Goal: Information Seeking & Learning: Learn about a topic

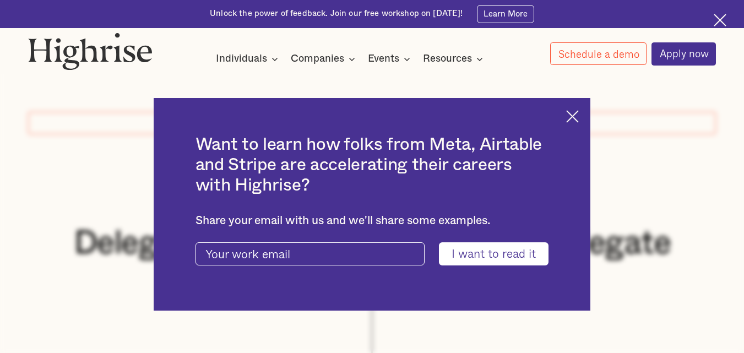
click at [576, 119] on img at bounding box center [572, 116] width 13 height 13
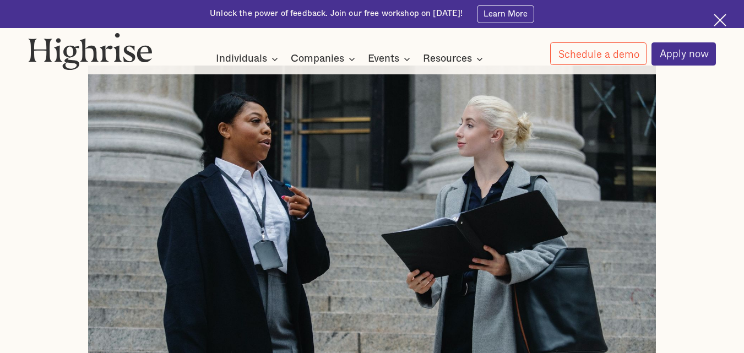
scroll to position [352, 0]
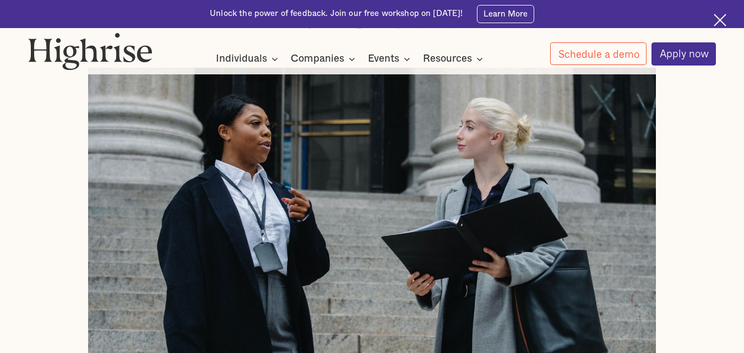
click at [720, 21] on img at bounding box center [719, 20] width 13 height 13
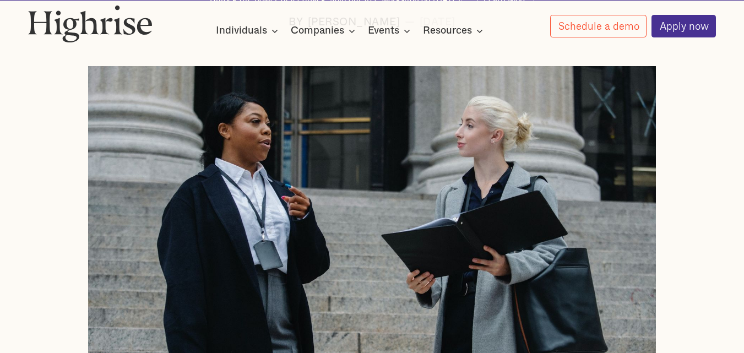
scroll to position [324, 0]
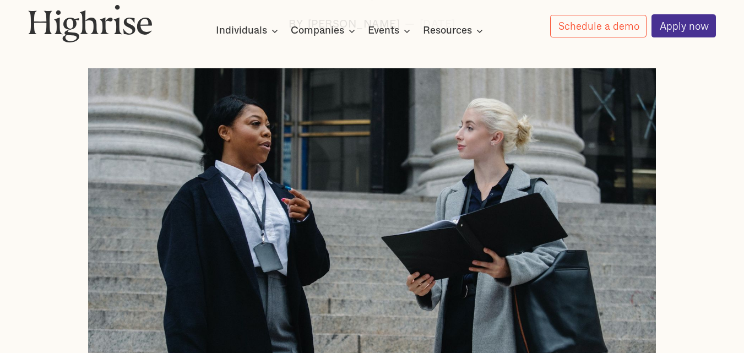
drag, startPoint x: 433, startPoint y: 153, endPoint x: 624, endPoint y: 234, distance: 207.4
click at [624, 234] on img at bounding box center [371, 223] width 567 height 310
click at [436, 190] on img at bounding box center [371, 223] width 567 height 310
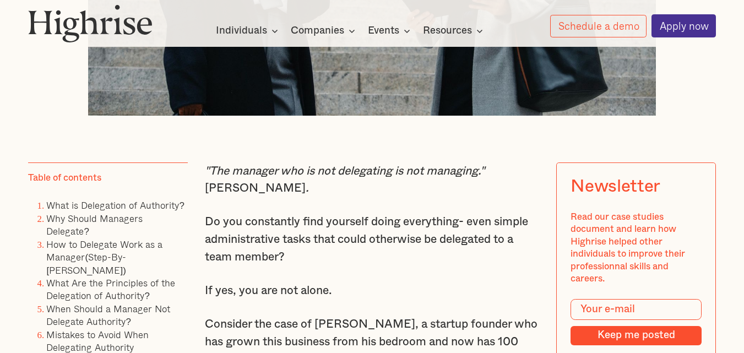
scroll to position [588, 0]
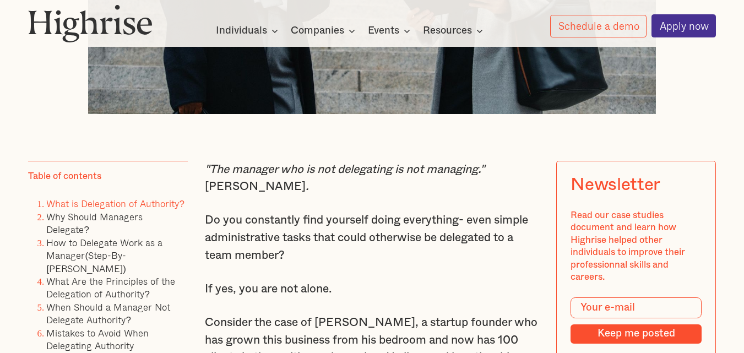
click at [139, 211] on link "What is Delegation of Authority?" at bounding box center [115, 203] width 138 height 15
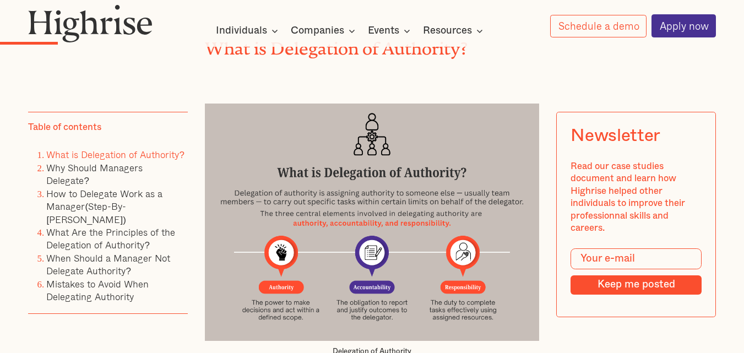
scroll to position [1379, 0]
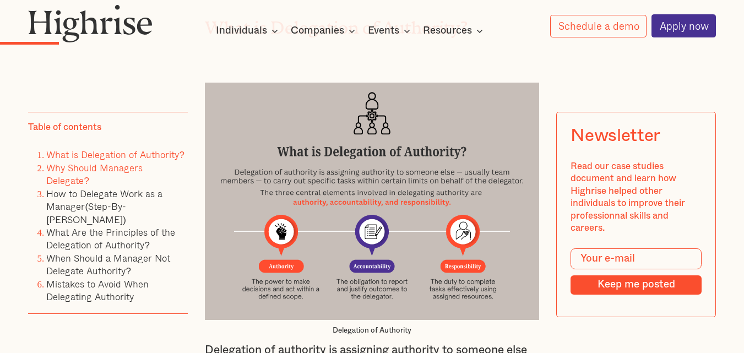
click at [118, 168] on link "Why Should Managers Delegate?" at bounding box center [94, 174] width 96 height 28
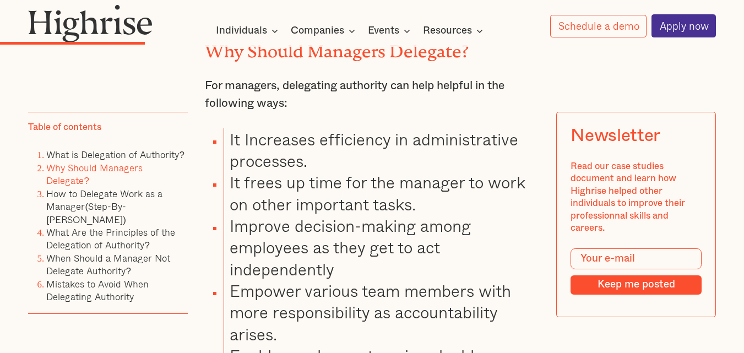
scroll to position [2386, 0]
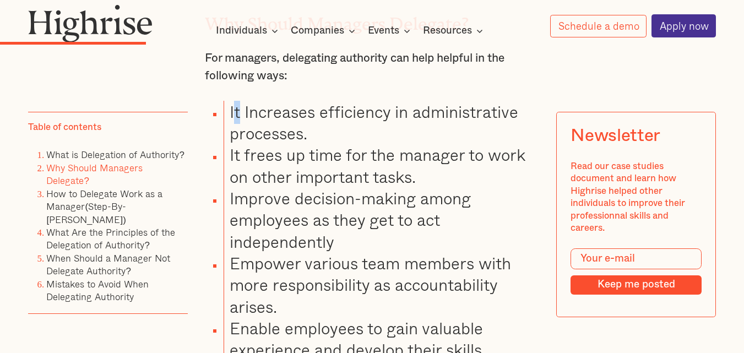
drag, startPoint x: 231, startPoint y: 136, endPoint x: 238, endPoint y: 136, distance: 7.7
click at [238, 136] on li "It Increases efficiency in administrative processes." at bounding box center [380, 122] width 315 height 43
click at [260, 144] on li "It Increases efficiency in administrative processes." at bounding box center [380, 122] width 315 height 43
click at [135, 188] on li "How to Delegate Work as a Manager(Step-By-[PERSON_NAME])" at bounding box center [116, 207] width 141 height 39
click at [116, 188] on li "How to Delegate Work as a Manager(Step-By-[PERSON_NAME])" at bounding box center [116, 207] width 141 height 39
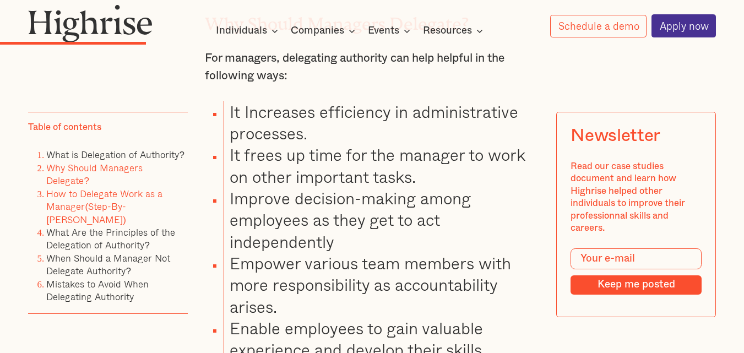
click at [106, 186] on link "How to Delegate Work as a Manager(Step-By-[PERSON_NAME])" at bounding box center [104, 206] width 116 height 41
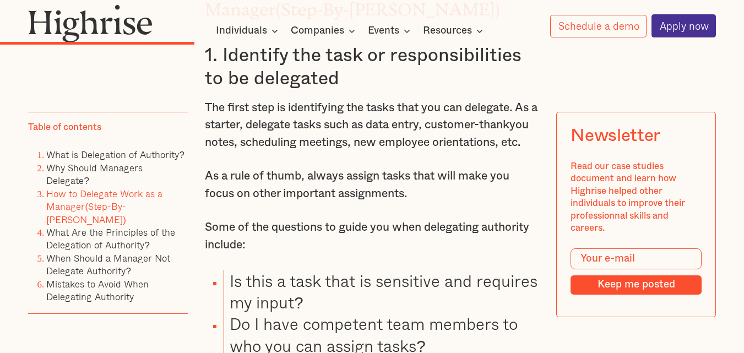
scroll to position [2968, 0]
click at [116, 225] on link "What Are the Principles of the Delegation of Authority?" at bounding box center [110, 239] width 129 height 28
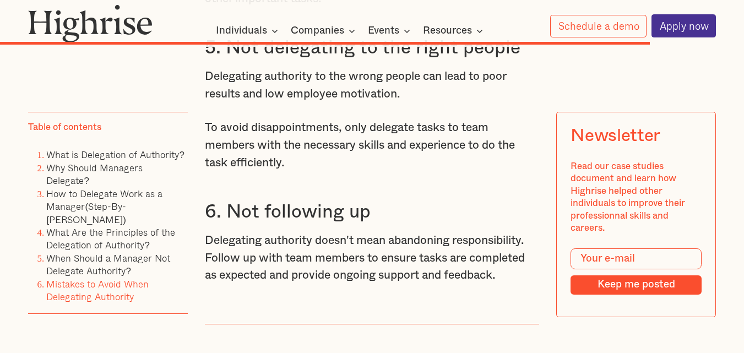
scroll to position [8413, 0]
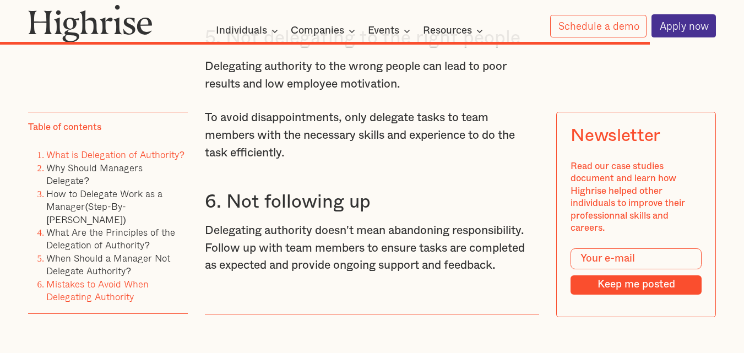
click at [149, 151] on link "What is Delegation of Authority?" at bounding box center [115, 154] width 138 height 15
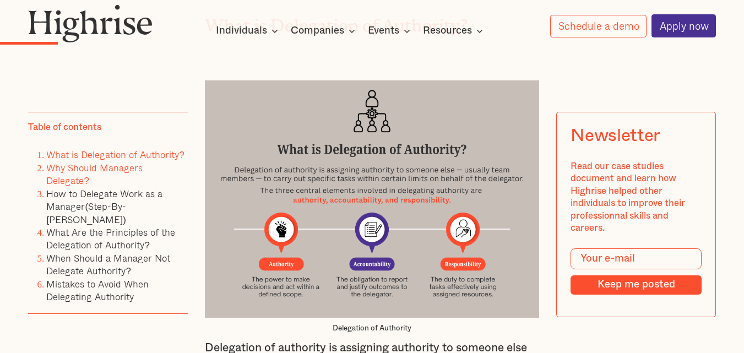
scroll to position [1379, 0]
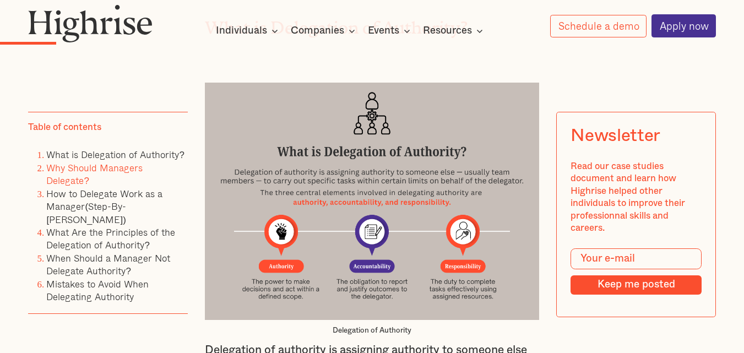
click at [430, 65] on div at bounding box center [372, 186] width 334 height 266
